Goal: Transaction & Acquisition: Purchase product/service

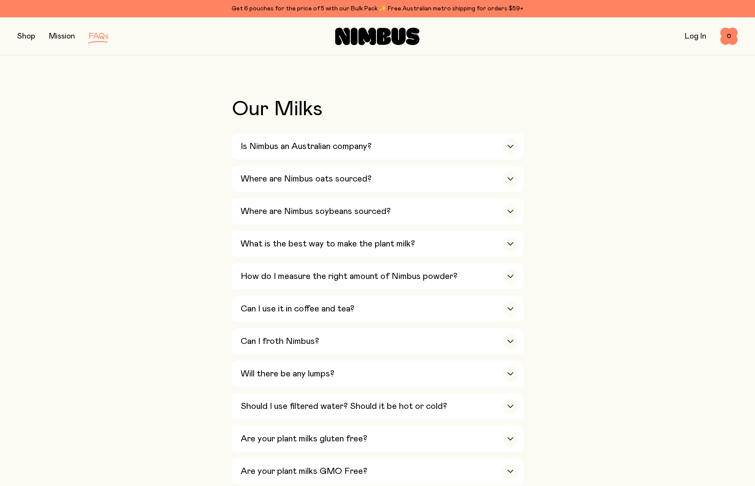
scroll to position [257, 0]
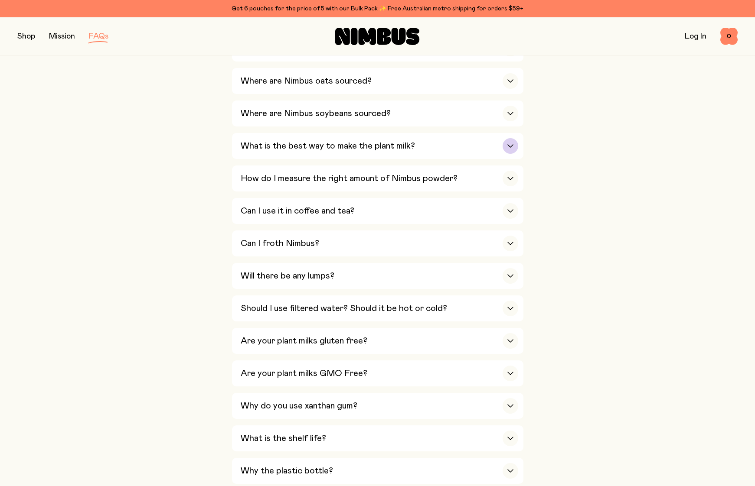
click at [510, 145] on icon "button" at bounding box center [510, 145] width 7 height 3
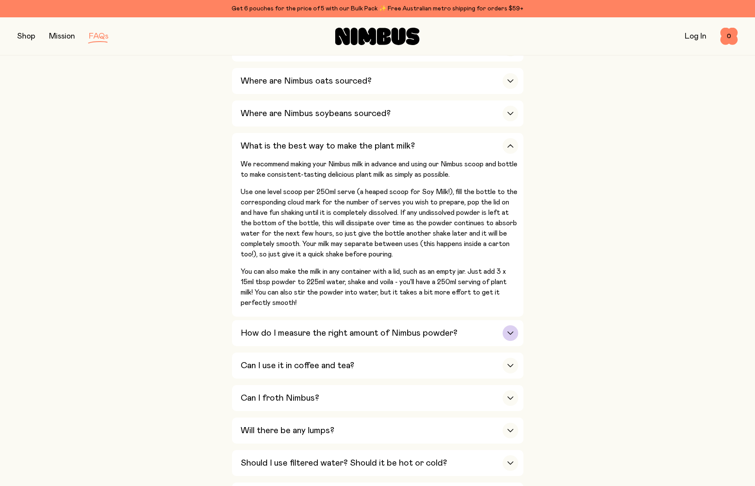
click at [508, 332] on icon "button" at bounding box center [510, 333] width 5 height 3
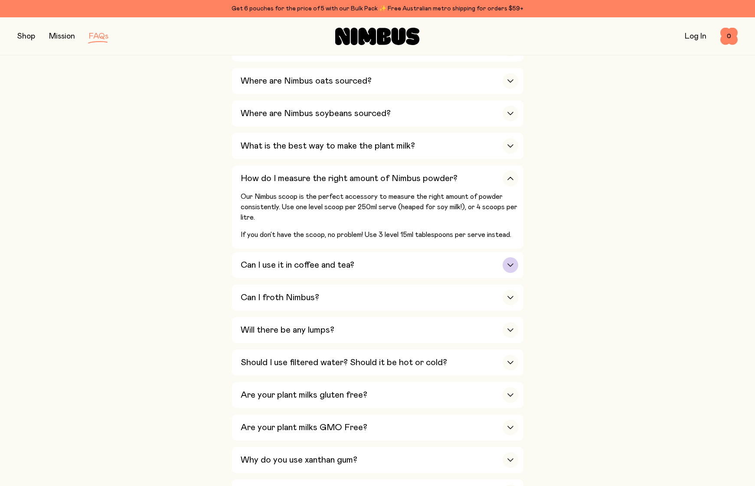
click at [509, 266] on icon "button" at bounding box center [510, 265] width 5 height 3
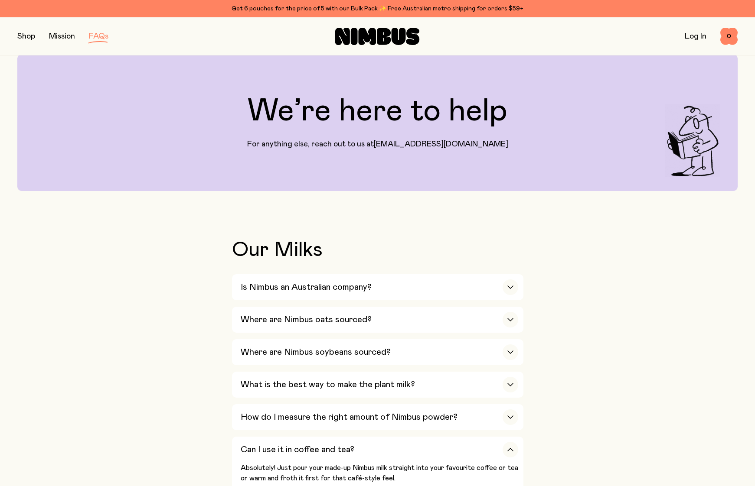
scroll to position [0, 0]
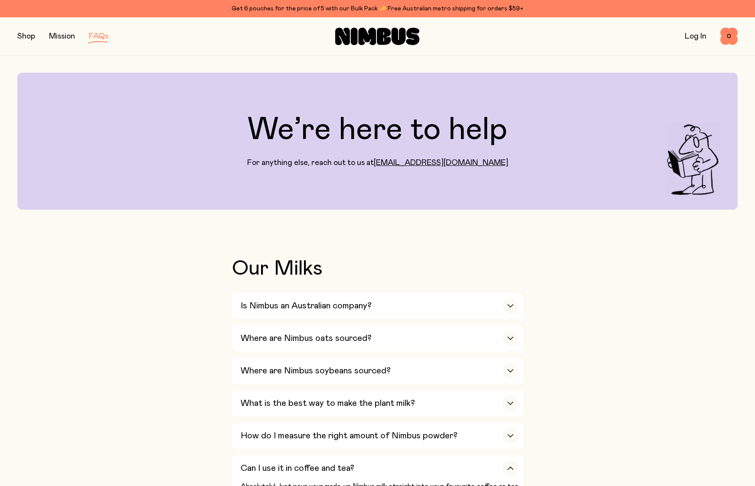
click at [64, 38] on link "Mission" at bounding box center [62, 37] width 26 height 8
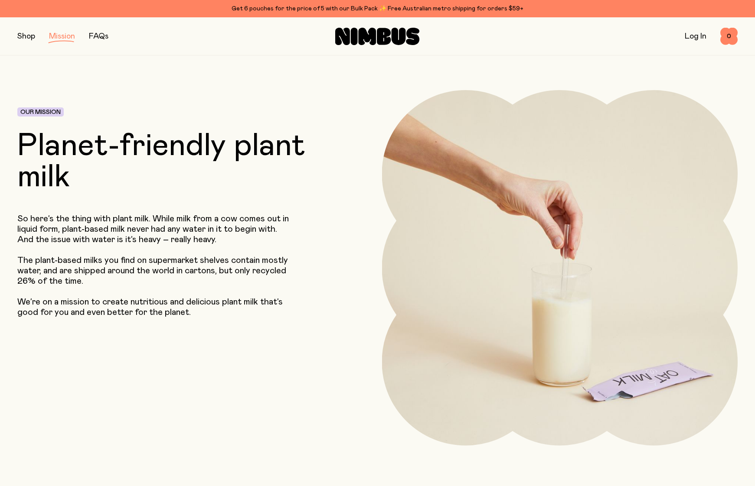
click at [20, 39] on button "button" at bounding box center [26, 36] width 18 height 12
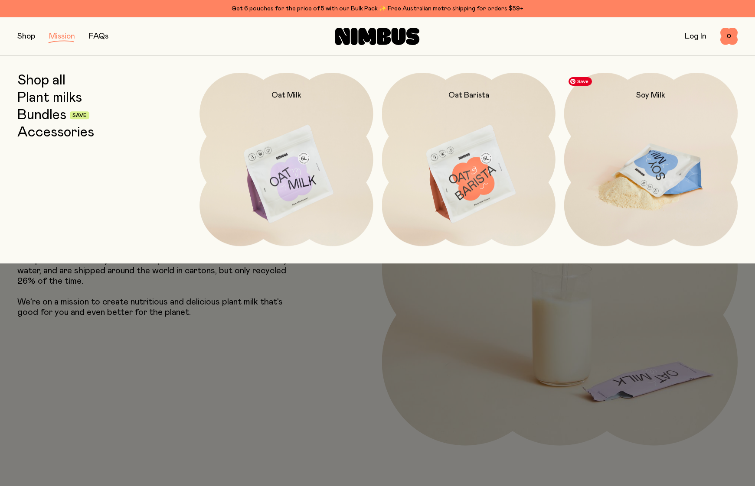
click at [627, 203] on img at bounding box center [650, 175] width 173 height 204
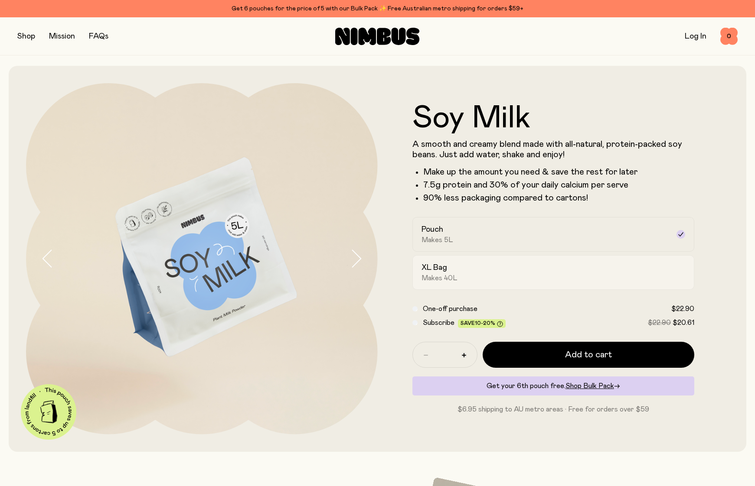
click at [471, 271] on div "XL Bag Makes 40L" at bounding box center [545, 273] width 248 height 20
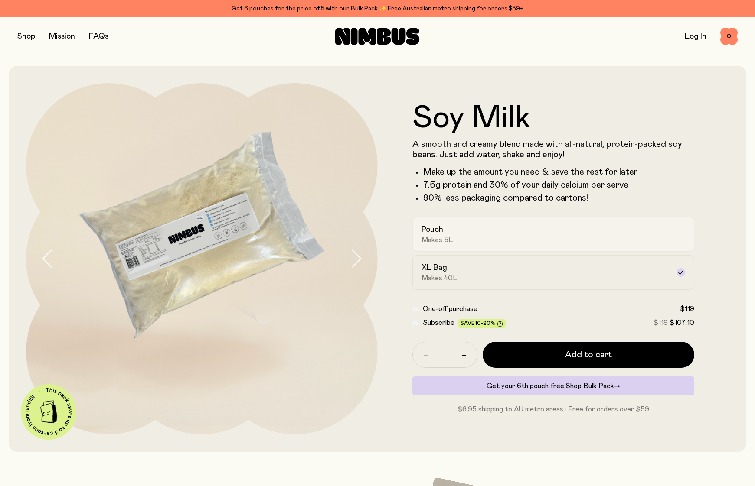
click at [456, 236] on div "Pouch Makes 5L" at bounding box center [545, 235] width 248 height 20
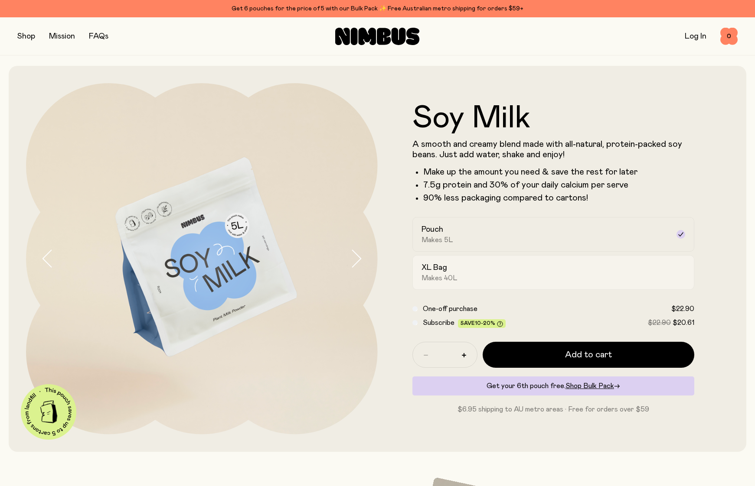
click at [493, 272] on div "XL Bag Makes 40L" at bounding box center [545, 273] width 248 height 20
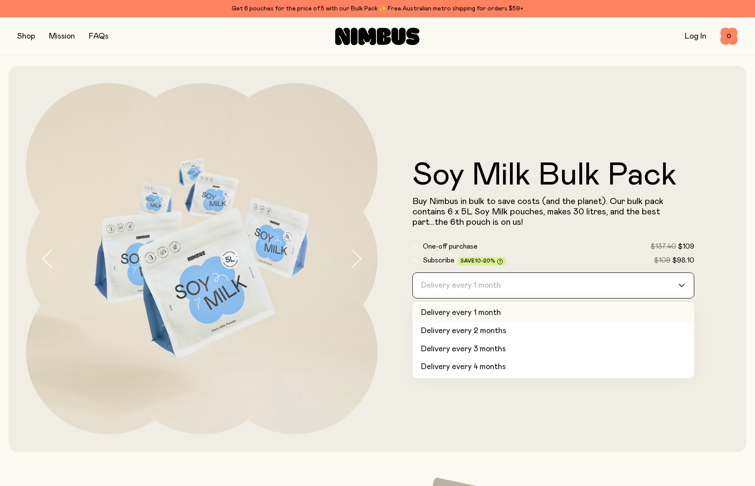
click at [680, 286] on icon "Search for option" at bounding box center [681, 285] width 5 height 3
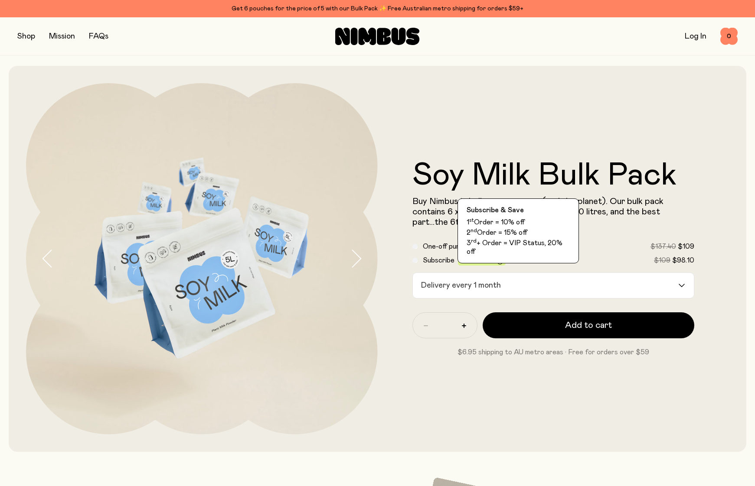
click at [498, 261] on icon at bounding box center [500, 262] width 6 height 6
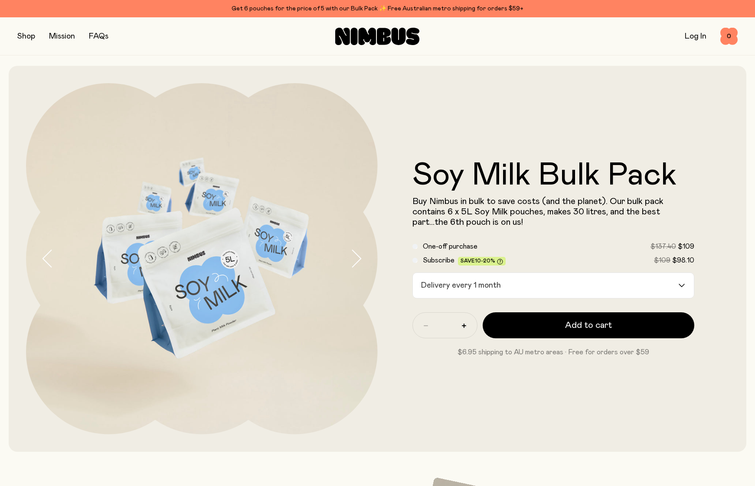
click at [498, 261] on icon at bounding box center [500, 262] width 6 height 6
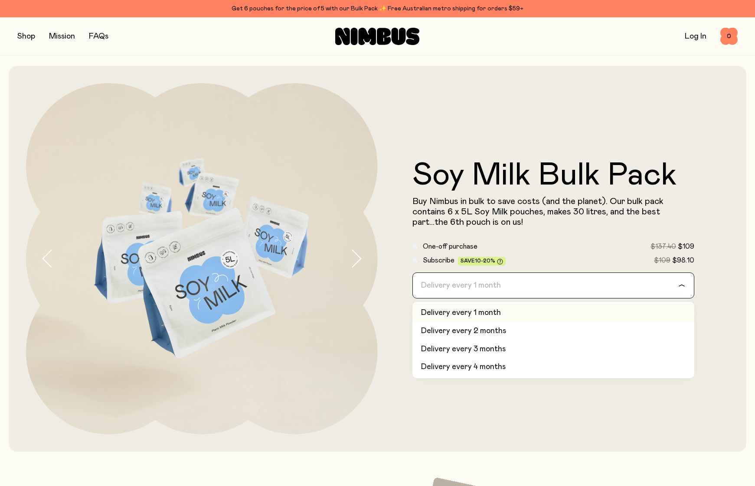
click at [684, 286] on icon "Search for option" at bounding box center [681, 285] width 7 height 3
click at [576, 246] on label "One-off purchase $137.40 $109" at bounding box center [559, 246] width 272 height 10
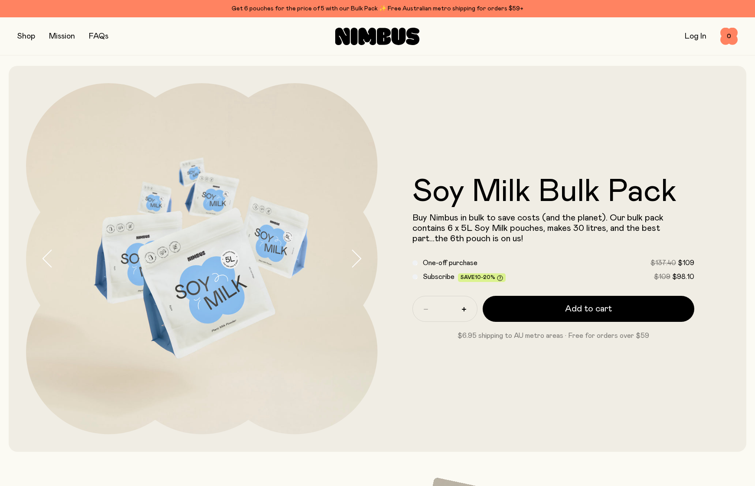
click at [26, 36] on button "button" at bounding box center [26, 36] width 18 height 12
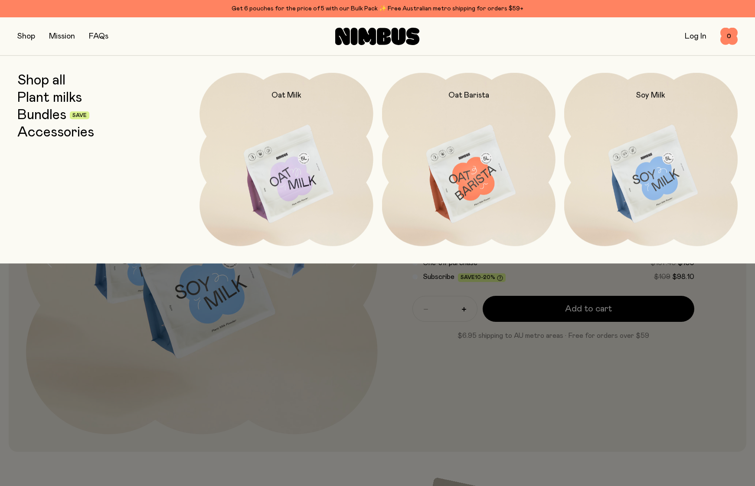
click at [28, 38] on button "button" at bounding box center [26, 36] width 18 height 12
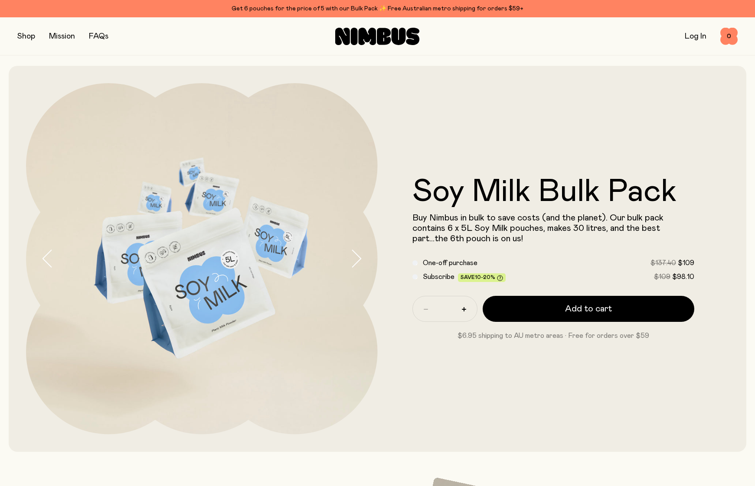
click at [353, 36] on icon at bounding box center [354, 36] width 7 height 17
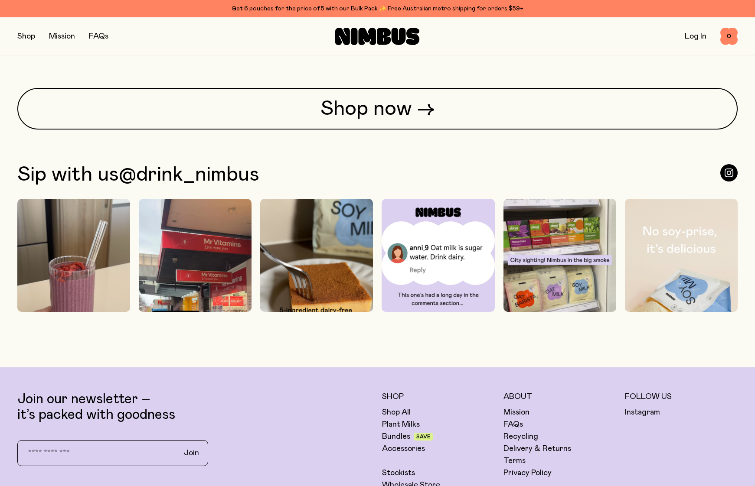
scroll to position [2560, 0]
